Goal: Find specific page/section: Find specific page/section

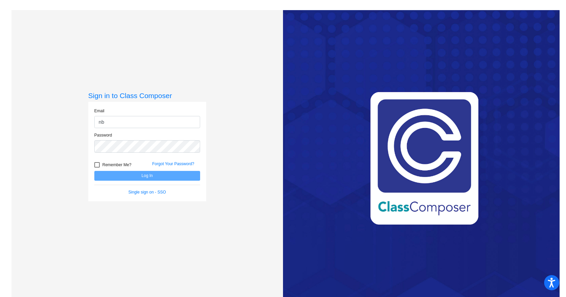
type input "[EMAIL_ADDRESS][DOMAIN_NAME]"
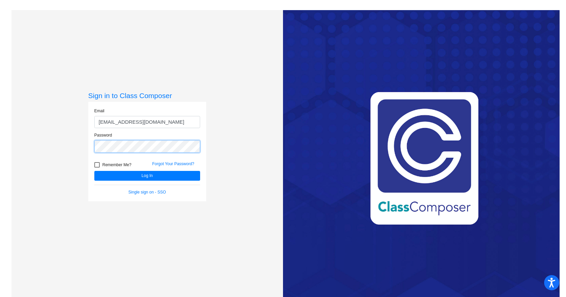
click at [94, 171] on button "Log In" at bounding box center [147, 176] width 106 height 10
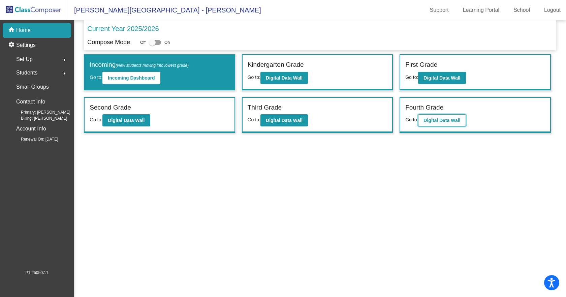
click at [446, 120] on b "Digital Data Wall" at bounding box center [441, 120] width 37 height 5
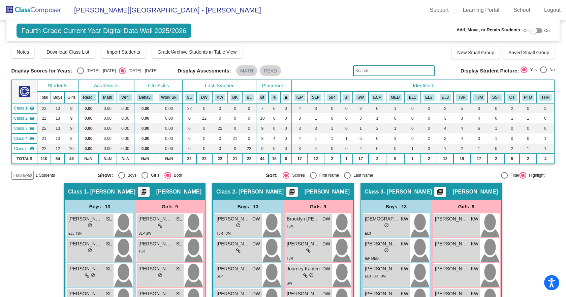
click at [399, 68] on input "text" at bounding box center [393, 70] width 81 height 11
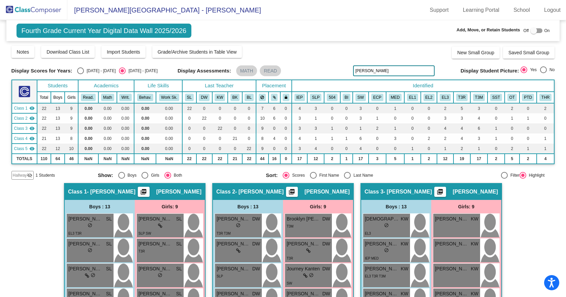
click at [397, 69] on input "[PERSON_NAME]" at bounding box center [393, 70] width 81 height 11
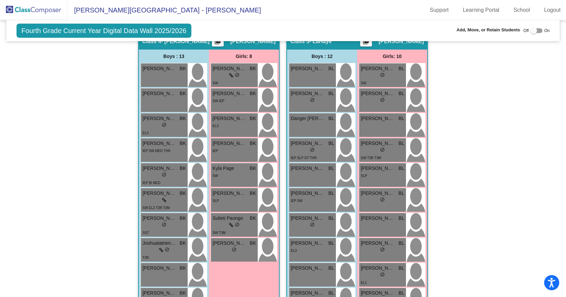
type input "[PERSON_NAME]"
click at [497, 220] on div "Hallway - Hallway Class picture_as_pdf Add Student First Name Last Name Student…" at bounding box center [282, 33] width 543 height 730
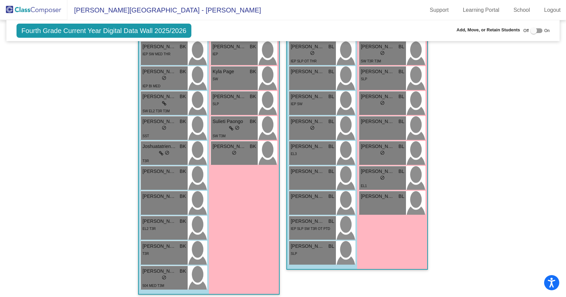
scroll to position [616, 0]
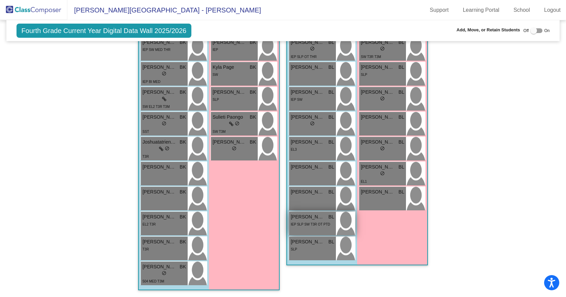
click at [317, 223] on span "IEP SLP SW T3R OT PTD" at bounding box center [310, 224] width 39 height 4
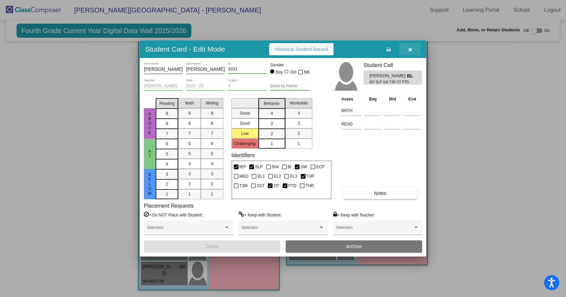
click at [406, 50] on button "button" at bounding box center [410, 49] width 22 height 12
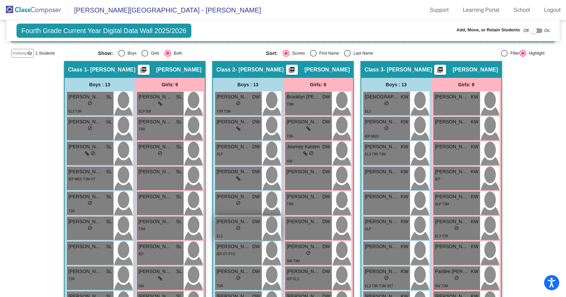
scroll to position [111, 0]
